Goal: Communication & Community: Answer question/provide support

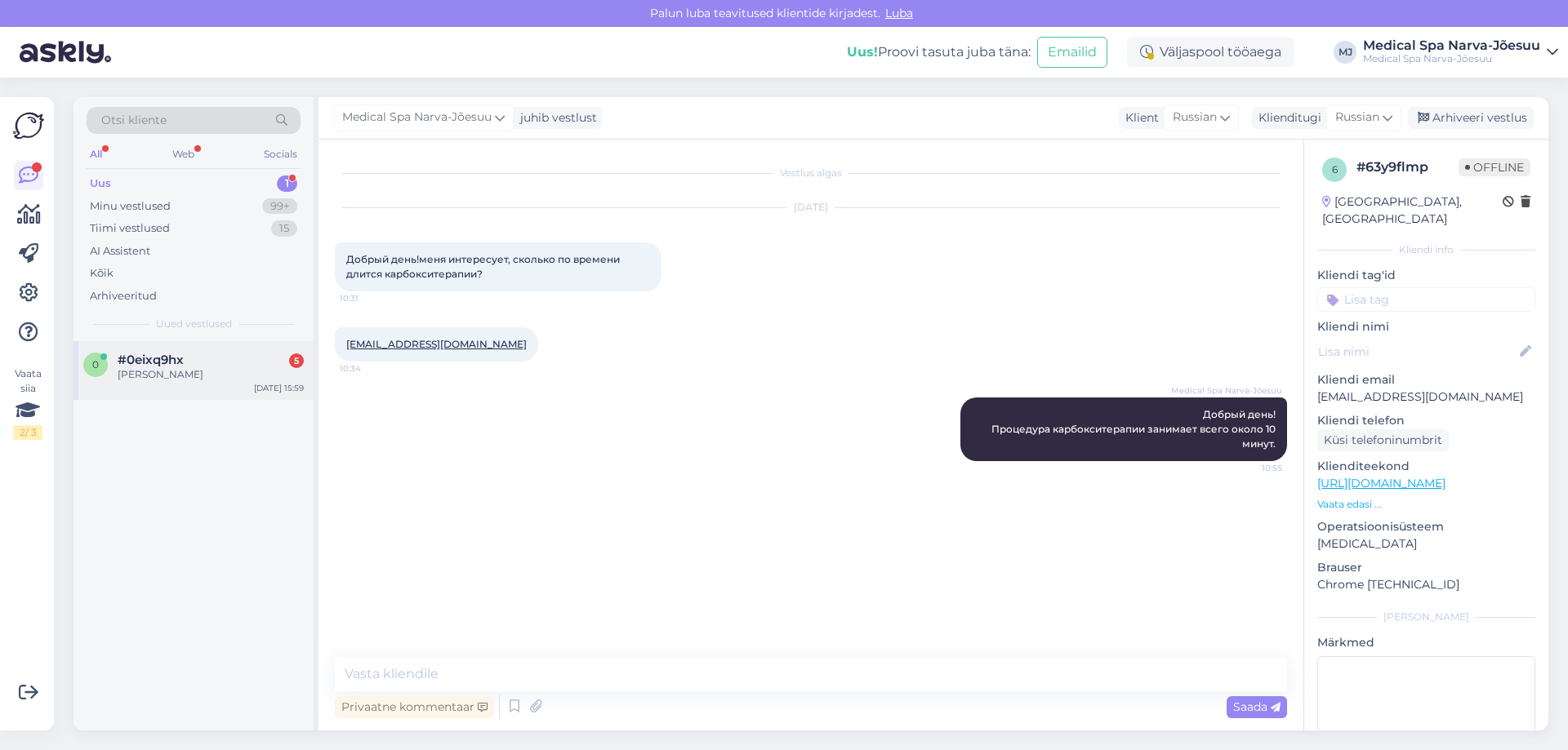
click at [150, 360] on span "#0eixq9hx" at bounding box center [150, 359] width 66 height 15
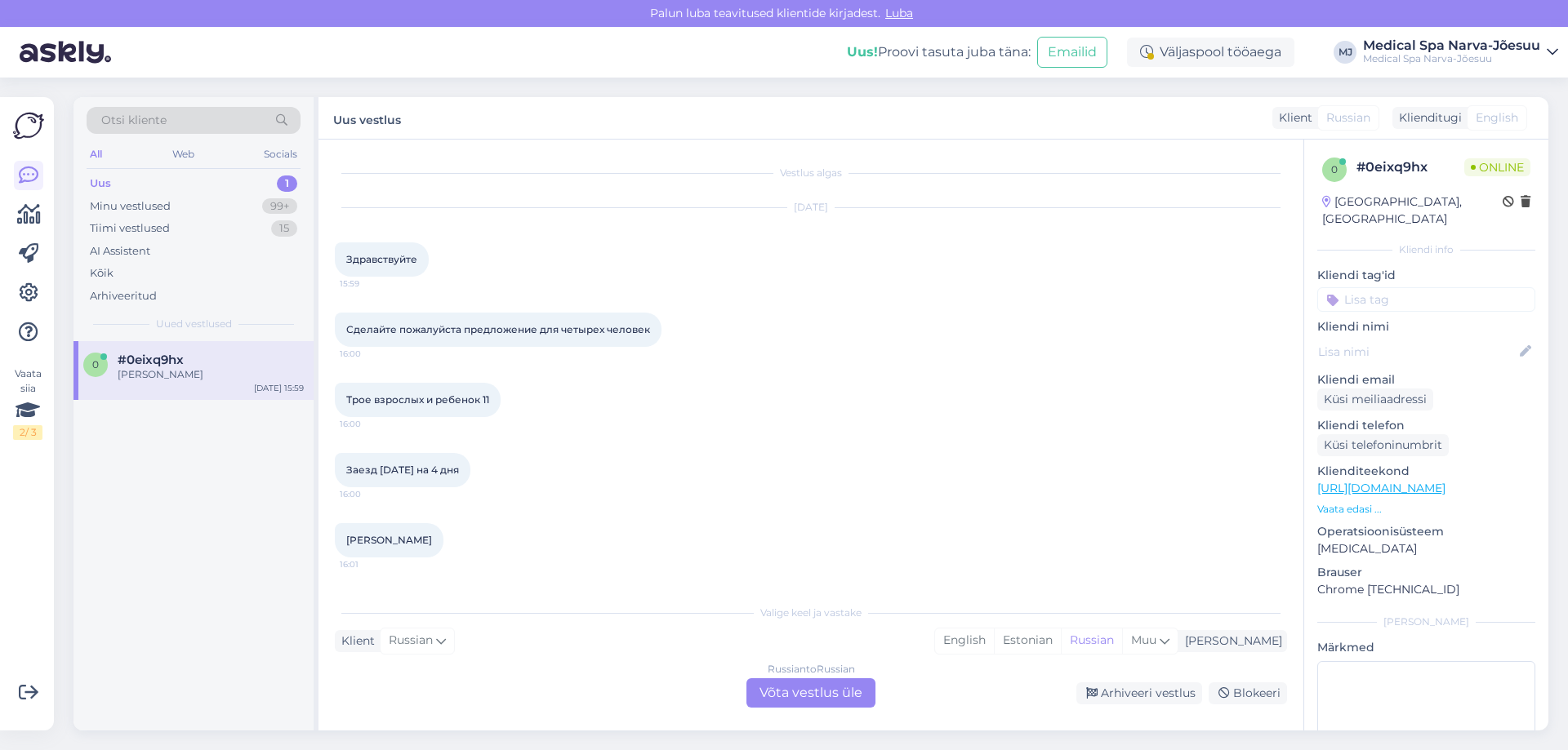
click at [774, 701] on div "Russian to Russian Võta vestlus üle" at bounding box center [811, 693] width 129 height 29
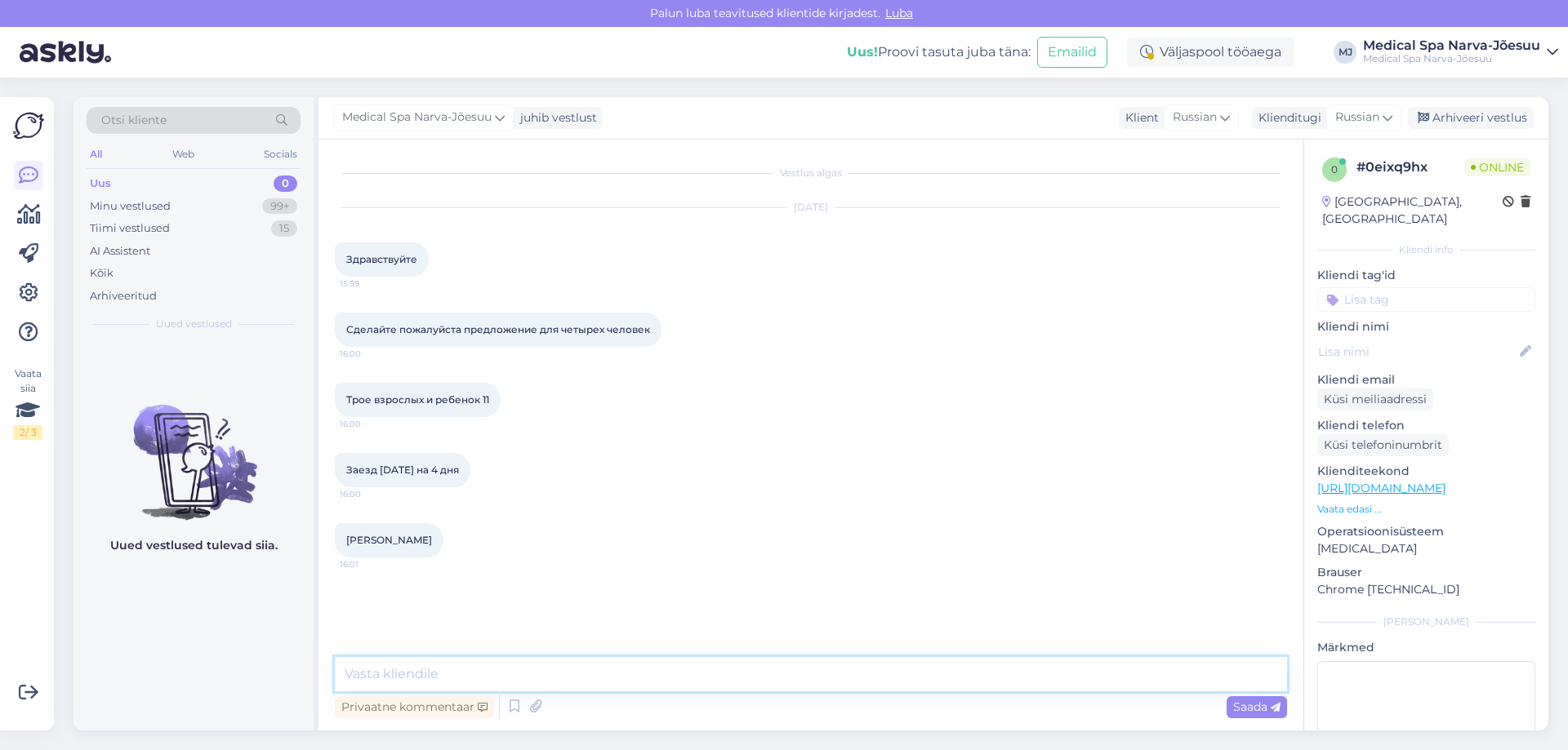
click at [407, 666] on textarea at bounding box center [811, 674] width 953 height 34
paste textarea "Добрый день! На выбранные вами даты стоимость размещения по лечебному пакету со…"
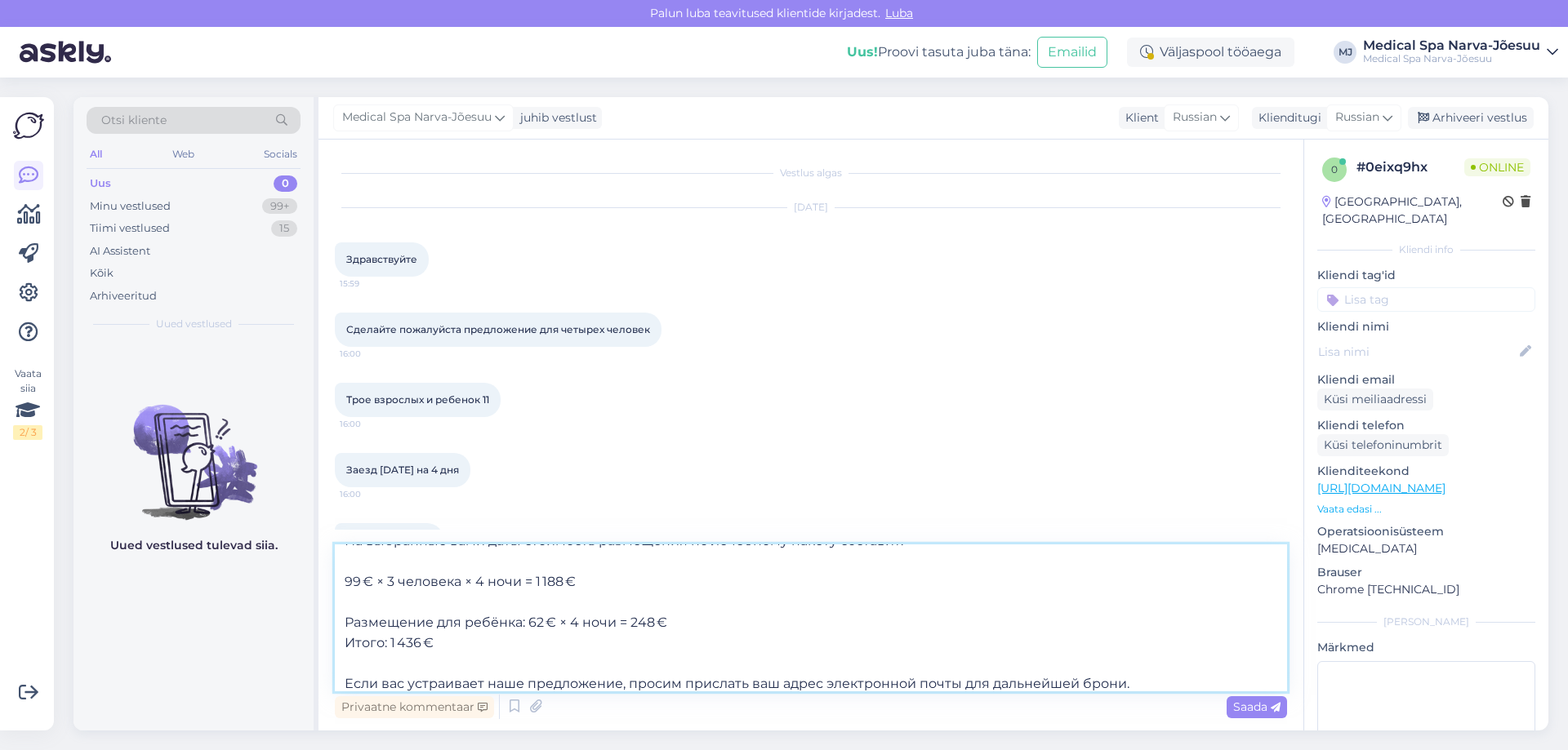
click at [429, 593] on textarea "Добрый день! На выбранные вами даты стоимость размещения по лечебному пакету со…" at bounding box center [811, 618] width 953 height 146
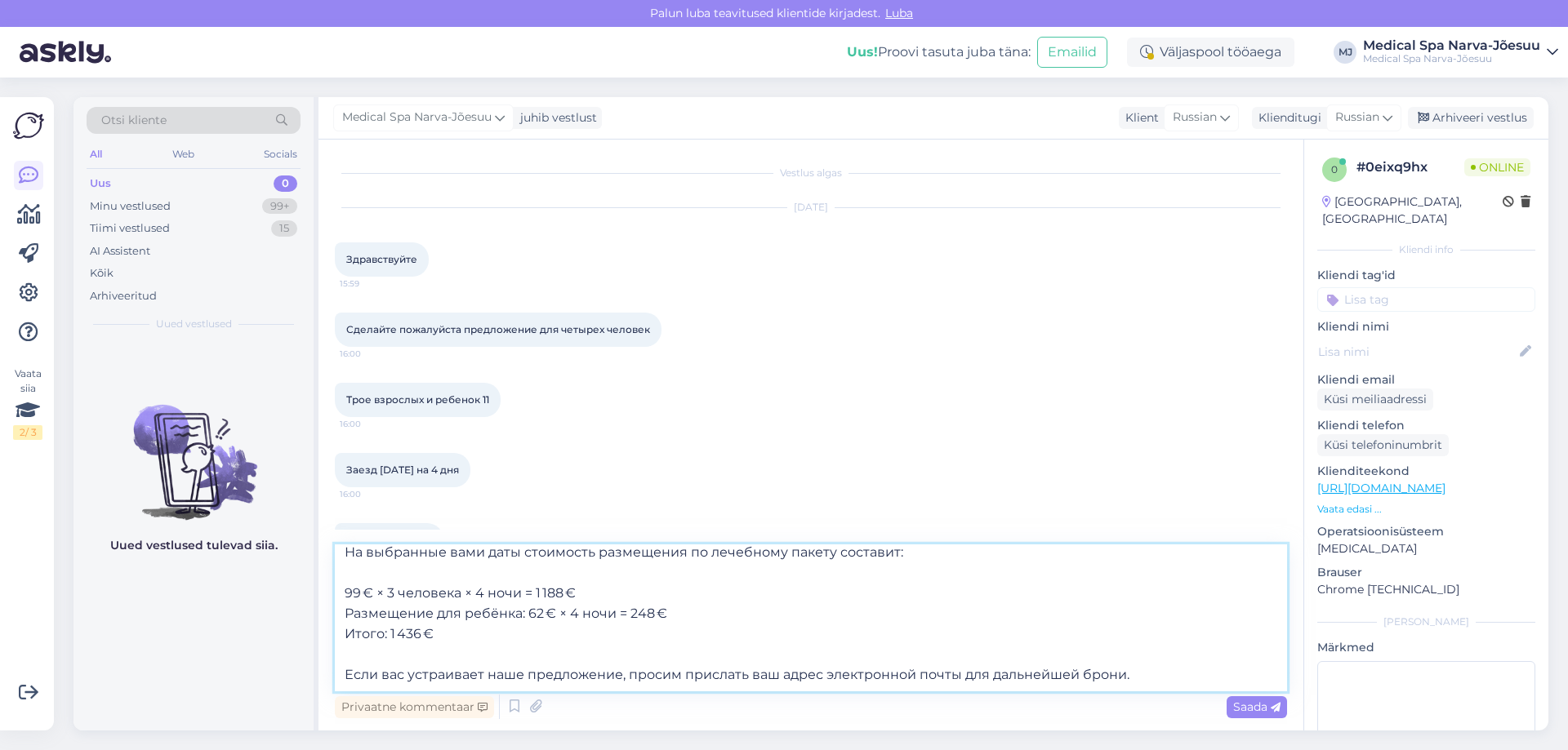
scroll to position [50, 0]
click at [392, 574] on textarea "Добрый день! На выбранные вами даты стоимость размещения по лечебному пакету со…" at bounding box center [811, 618] width 953 height 146
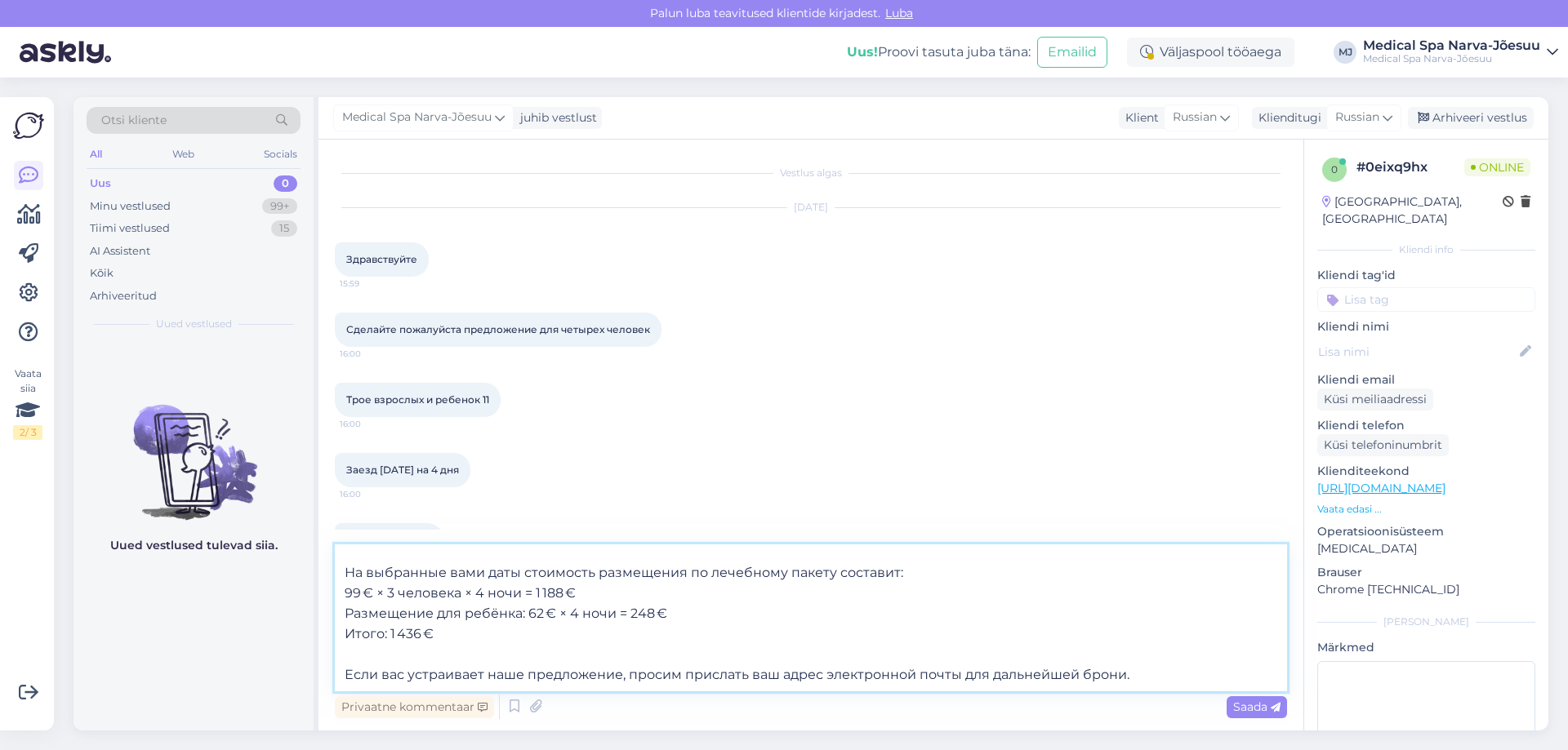
scroll to position [29, 0]
click at [408, 556] on textarea "Добрый день! На выбранные вами даты стоимость размещения по лечебному пакету со…" at bounding box center [811, 618] width 953 height 146
click at [388, 675] on textarea "Добрый день! На выбранные вами даты стоимость размещения по лечебному пакету со…" at bounding box center [811, 618] width 953 height 146
click at [759, 676] on textarea "Добрый день! На выбранные вами даты стоимость размещения по лечебному пакету со…" at bounding box center [811, 618] width 953 height 146
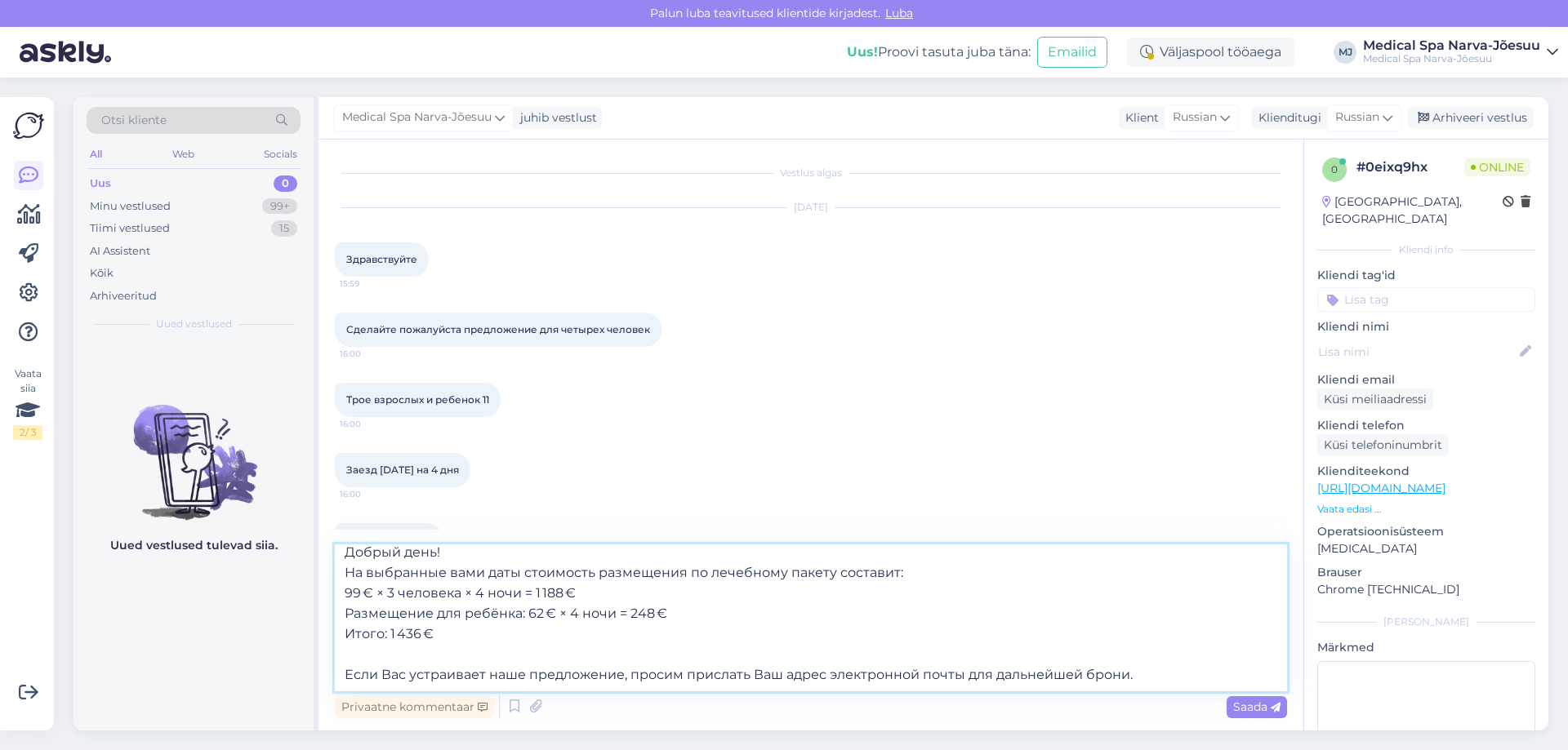
click at [454, 569] on textarea "Добрый день! На выбранные вами даты стоимость размещения по лечебному пакету со…" at bounding box center [811, 618] width 953 height 146
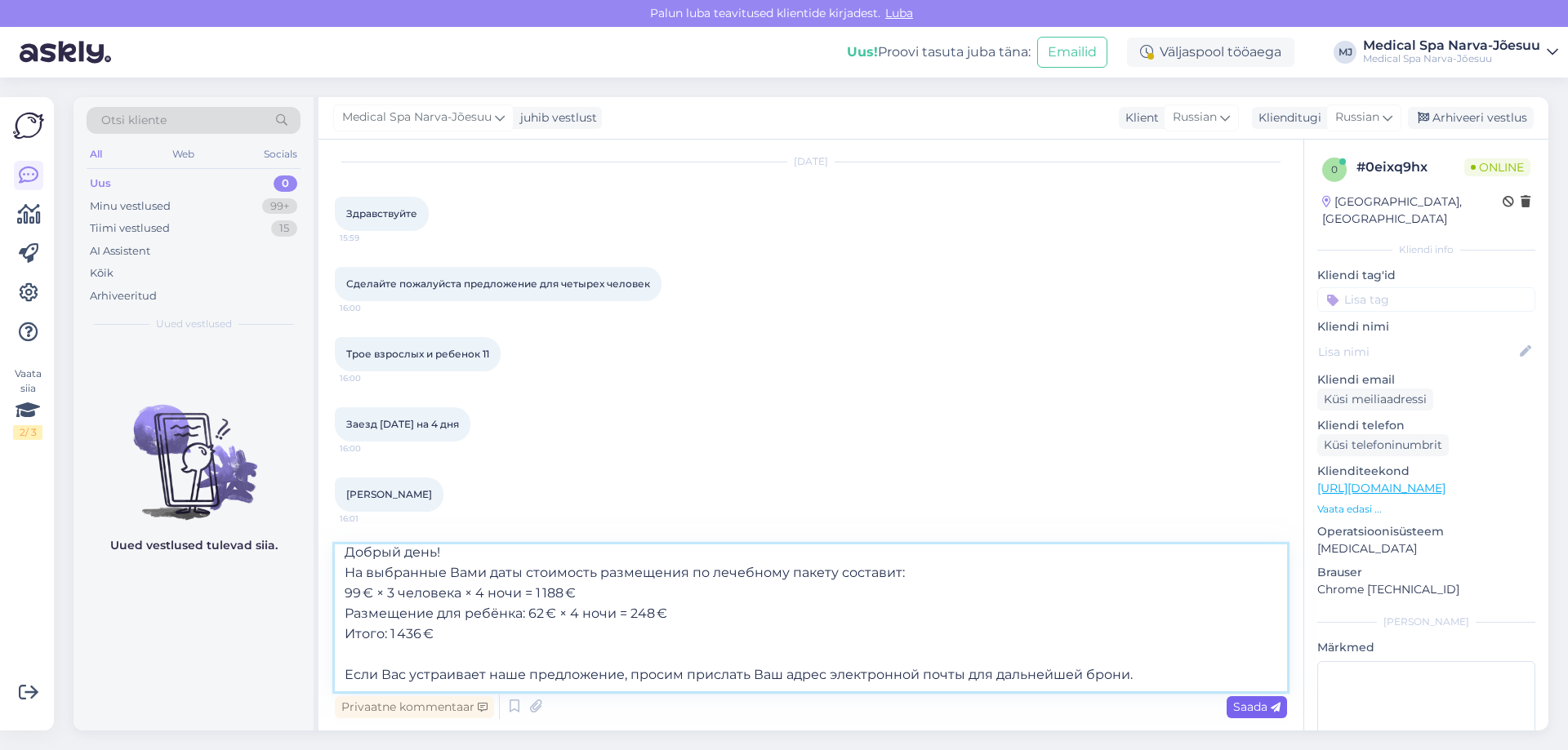
type textarea "Добрый день! На выбранные Вами даты стоимость размещения по лечебному пакету со…"
click at [1258, 701] on span "Saada" at bounding box center [1256, 706] width 47 height 15
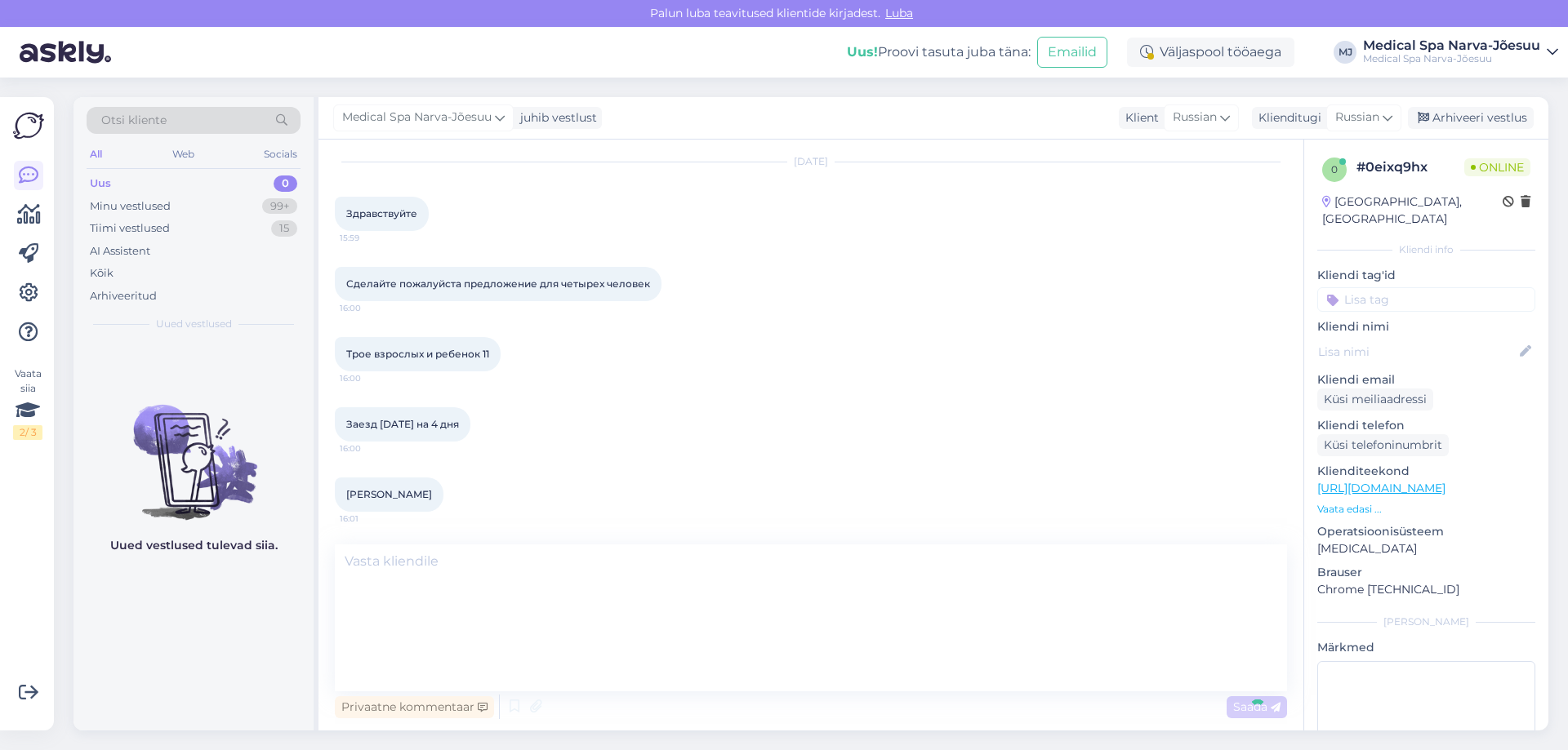
scroll to position [0, 0]
